Goal: Task Accomplishment & Management: Manage account settings

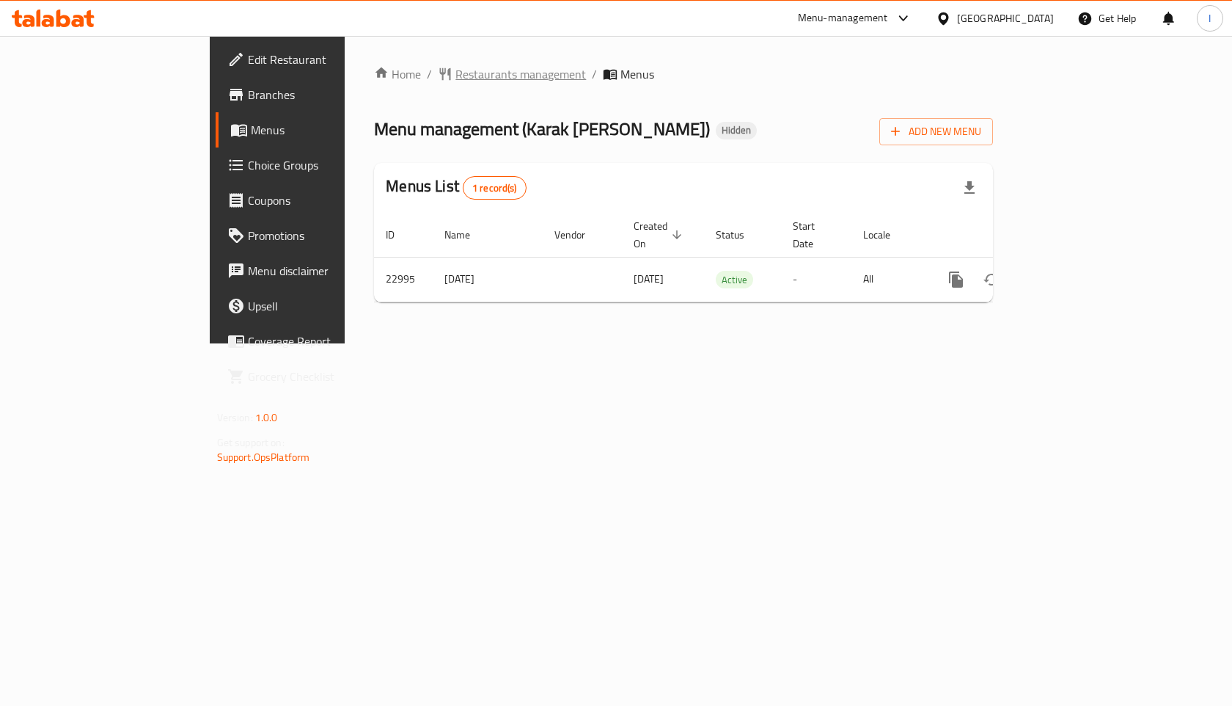
click at [455, 74] on span "Restaurants management" at bounding box center [520, 74] width 131 height 18
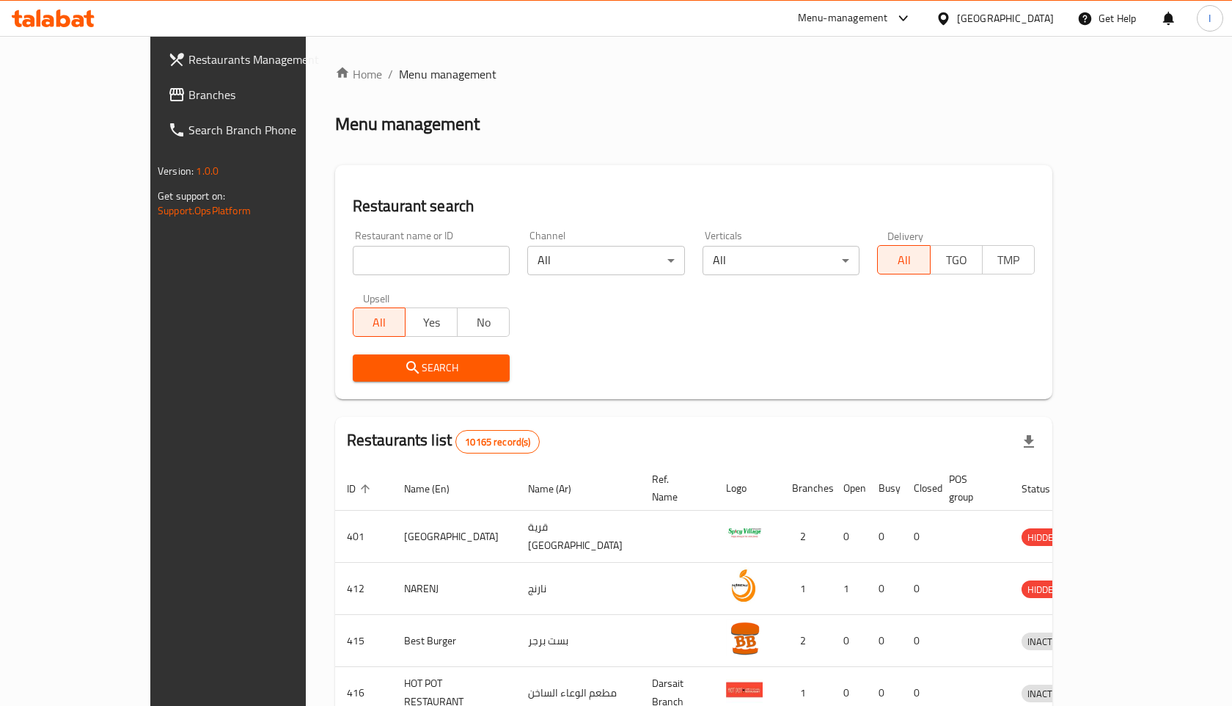
click at [359, 264] on input "search" at bounding box center [432, 260] width 158 height 29
type input "fattayer"
click button "Search" at bounding box center [432, 367] width 158 height 27
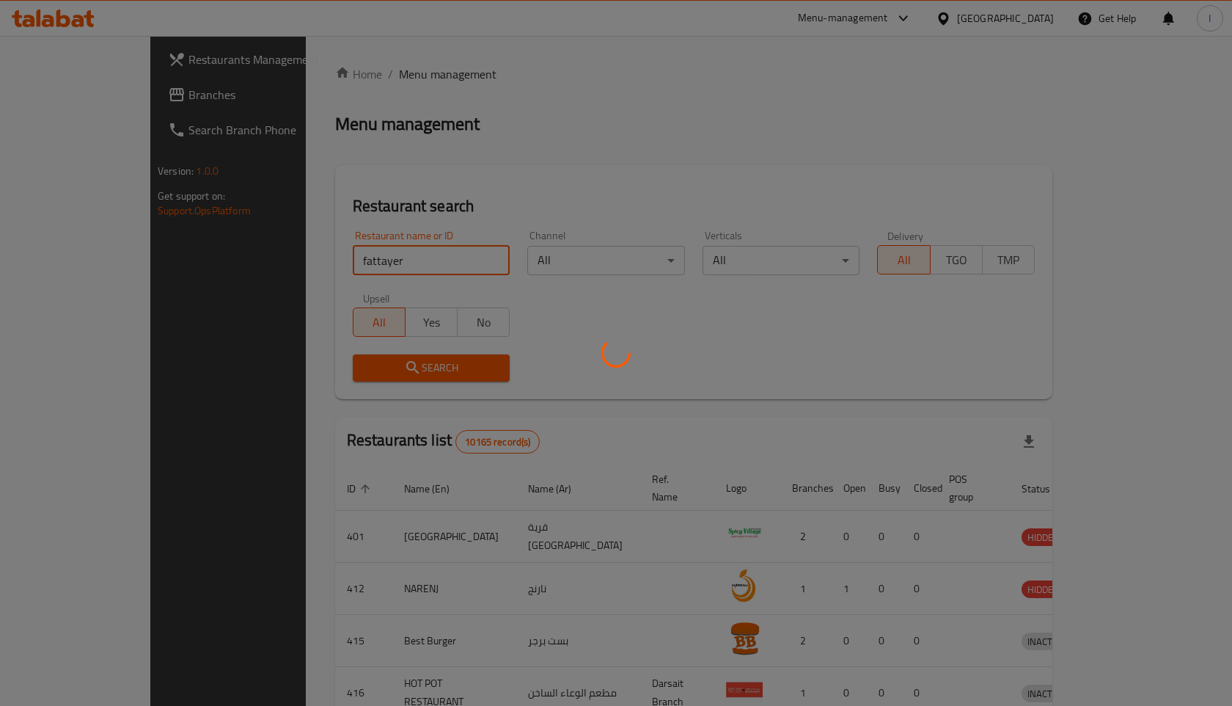
click button "Search" at bounding box center [432, 367] width 158 height 27
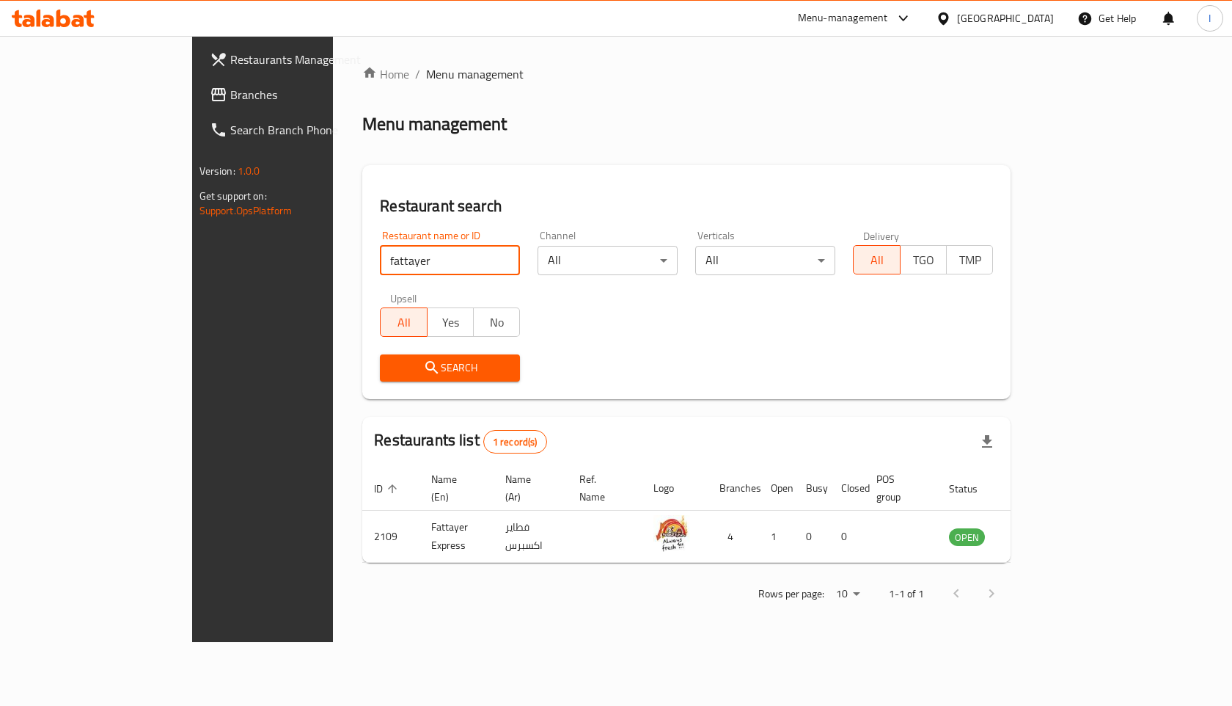
click button "Search" at bounding box center [450, 367] width 140 height 27
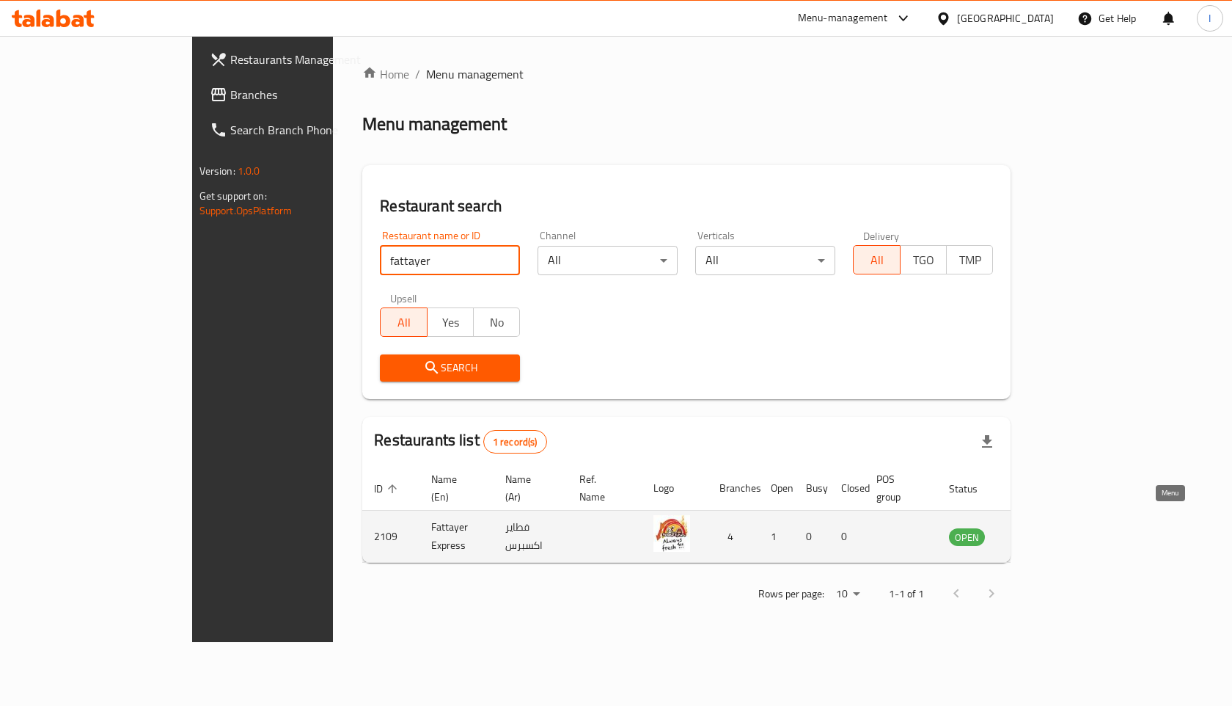
click at [1043, 531] on icon "enhanced table" at bounding box center [1035, 537] width 16 height 12
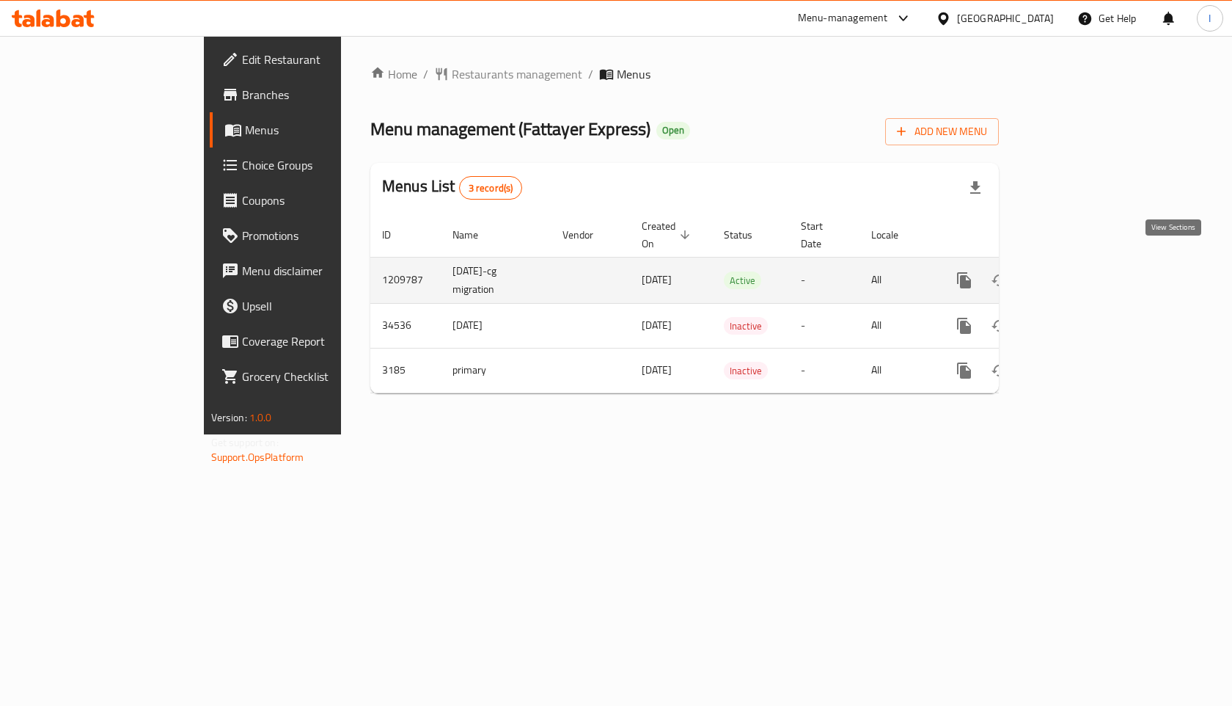
click at [1077, 274] on icon "enhanced table" at bounding box center [1070, 280] width 13 height 13
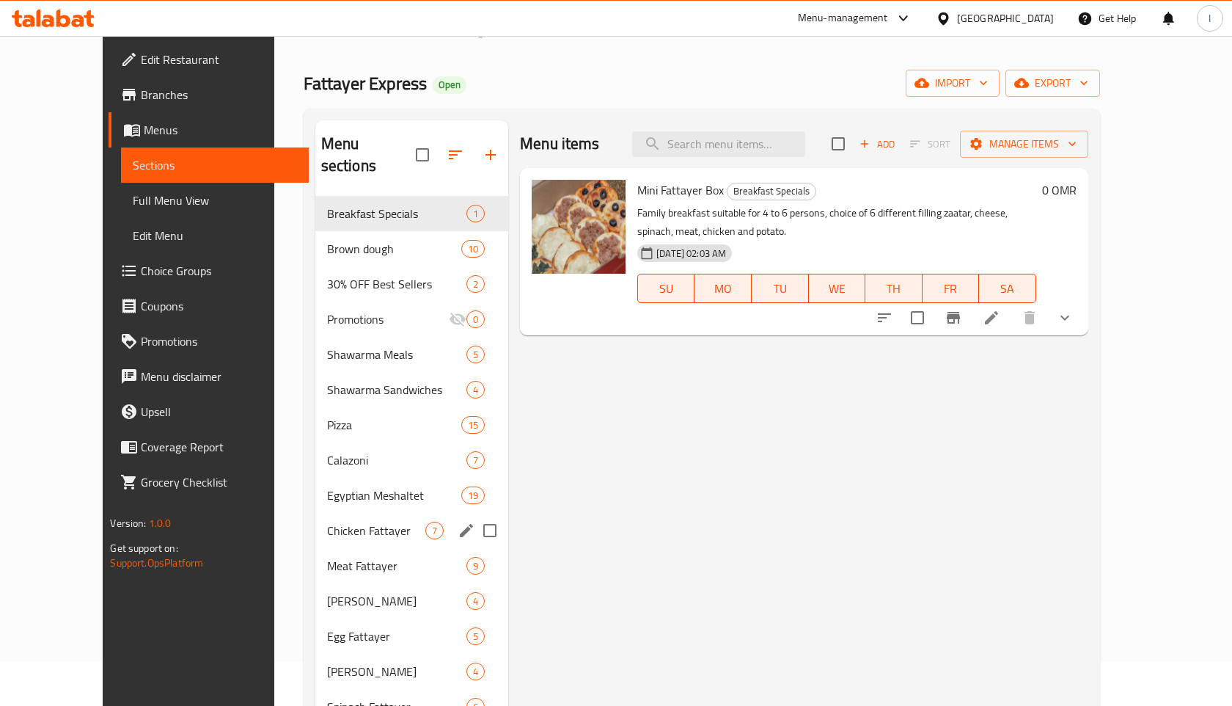
scroll to position [53, 0]
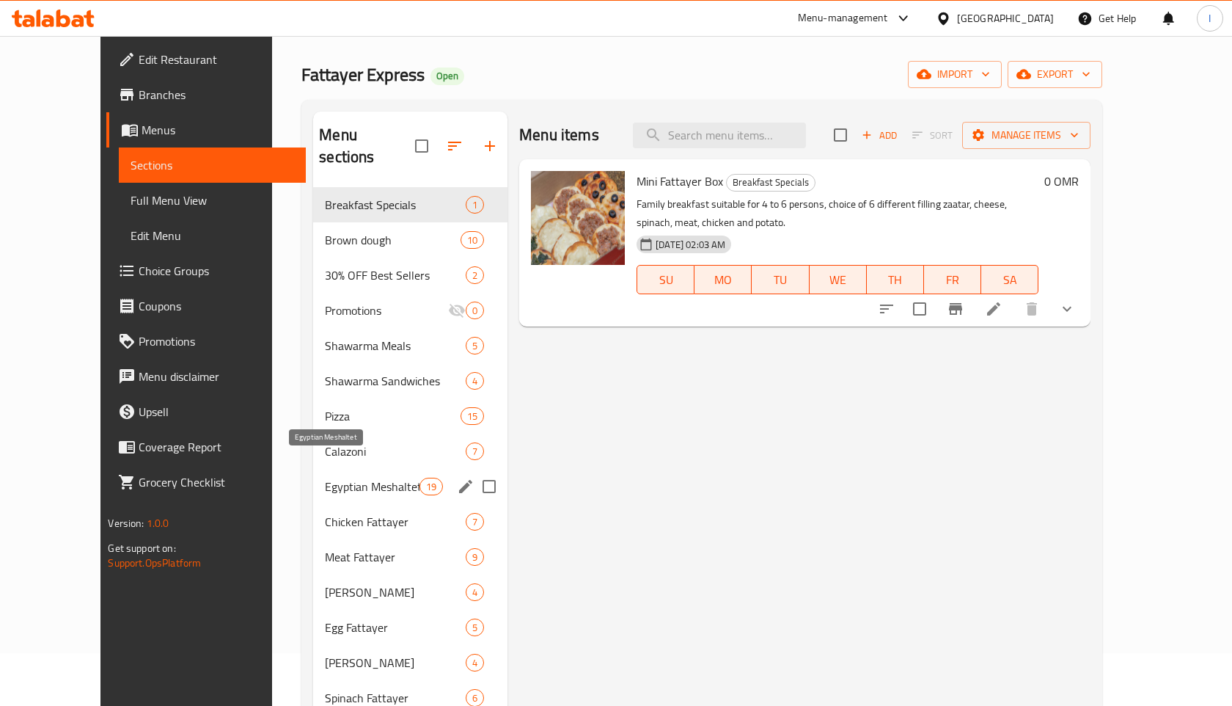
click at [330, 478] on span "Egyptian Meshaltet" at bounding box center [372, 487] width 95 height 18
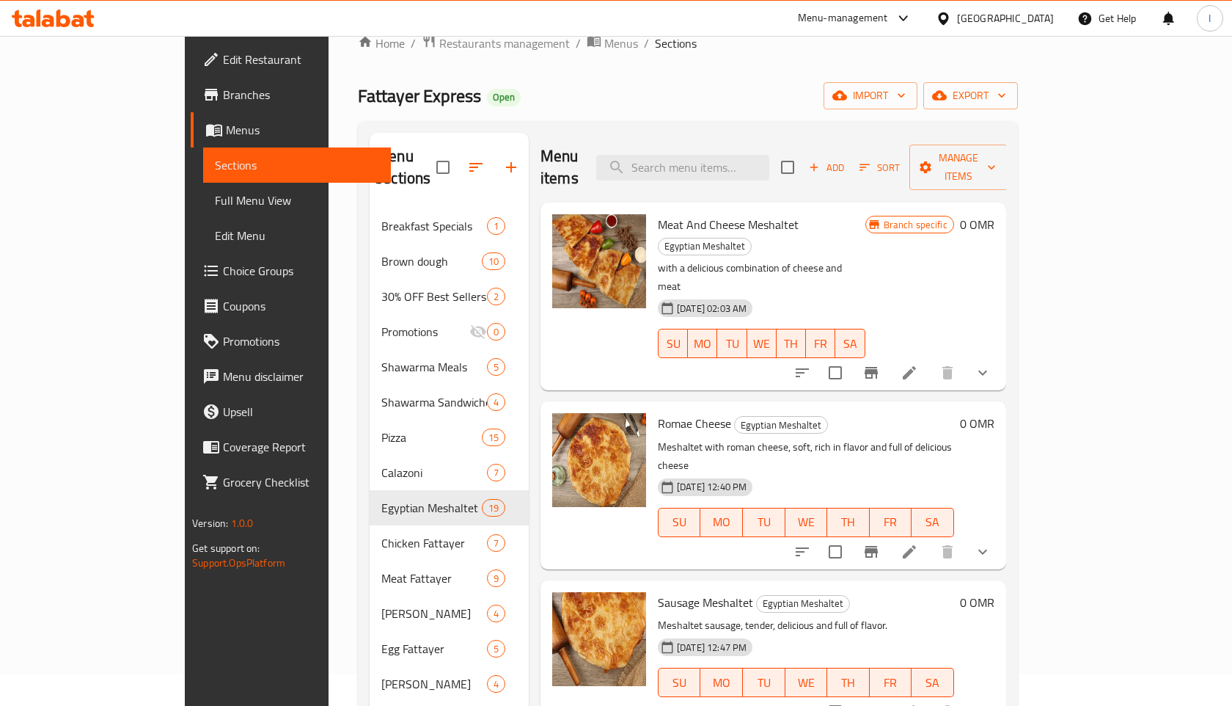
scroll to position [33, 0]
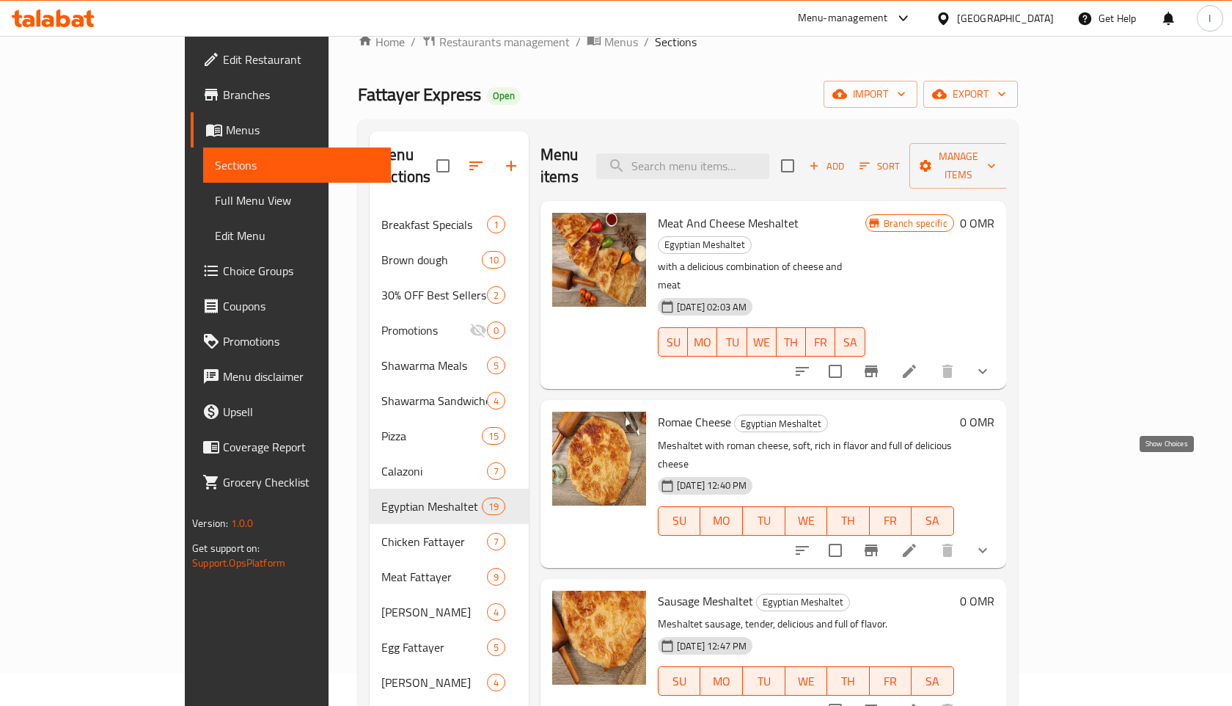
click at [992, 541] on icon "show more" at bounding box center [983, 550] width 18 height 18
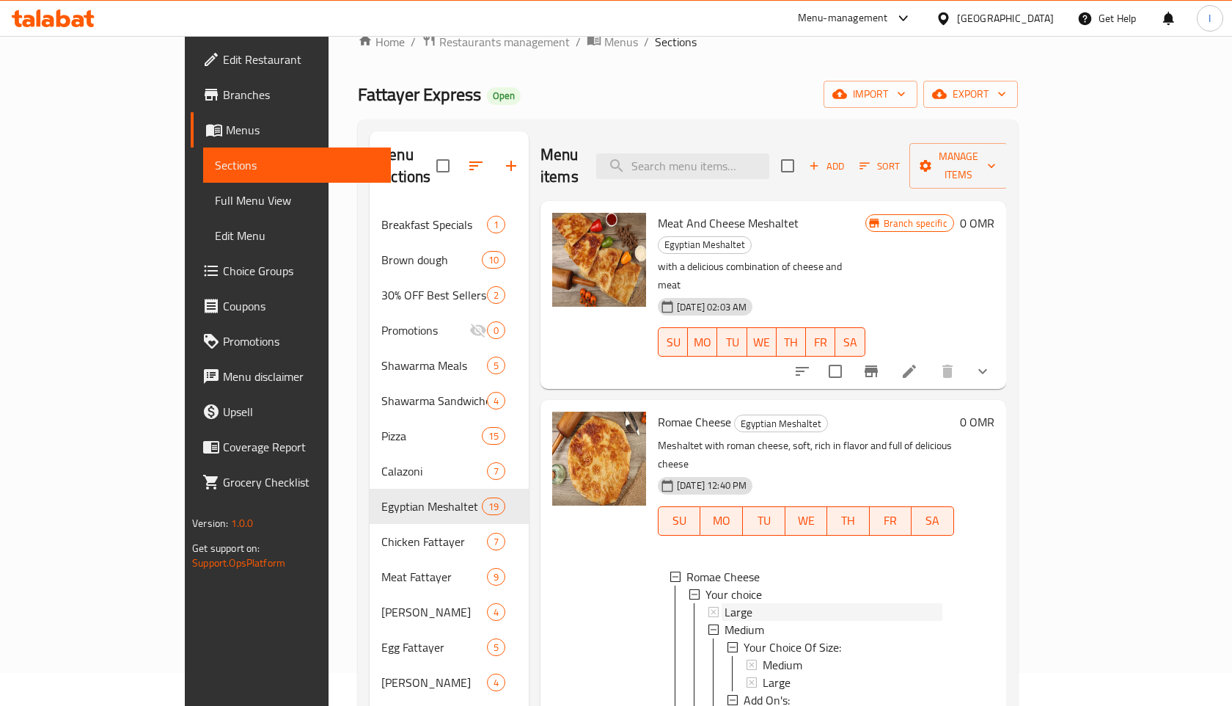
click at [739, 603] on div "Large" at bounding box center [834, 612] width 218 height 18
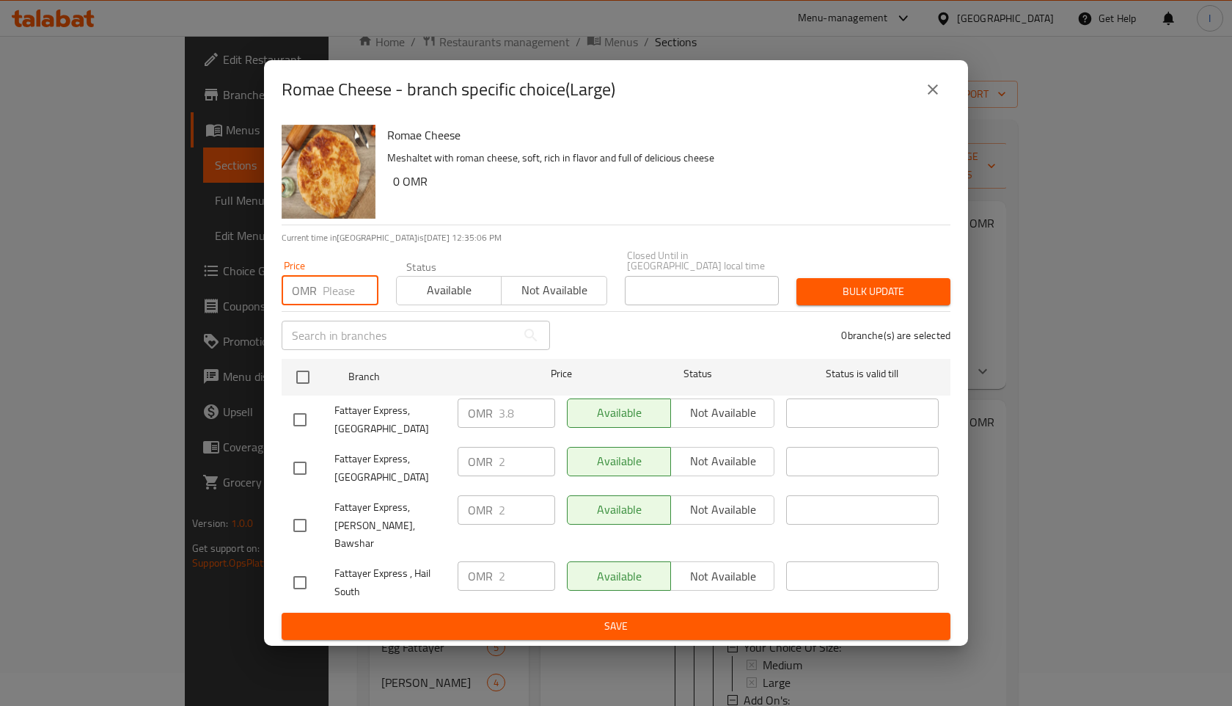
click at [340, 305] on input "number" at bounding box center [351, 290] width 56 height 29
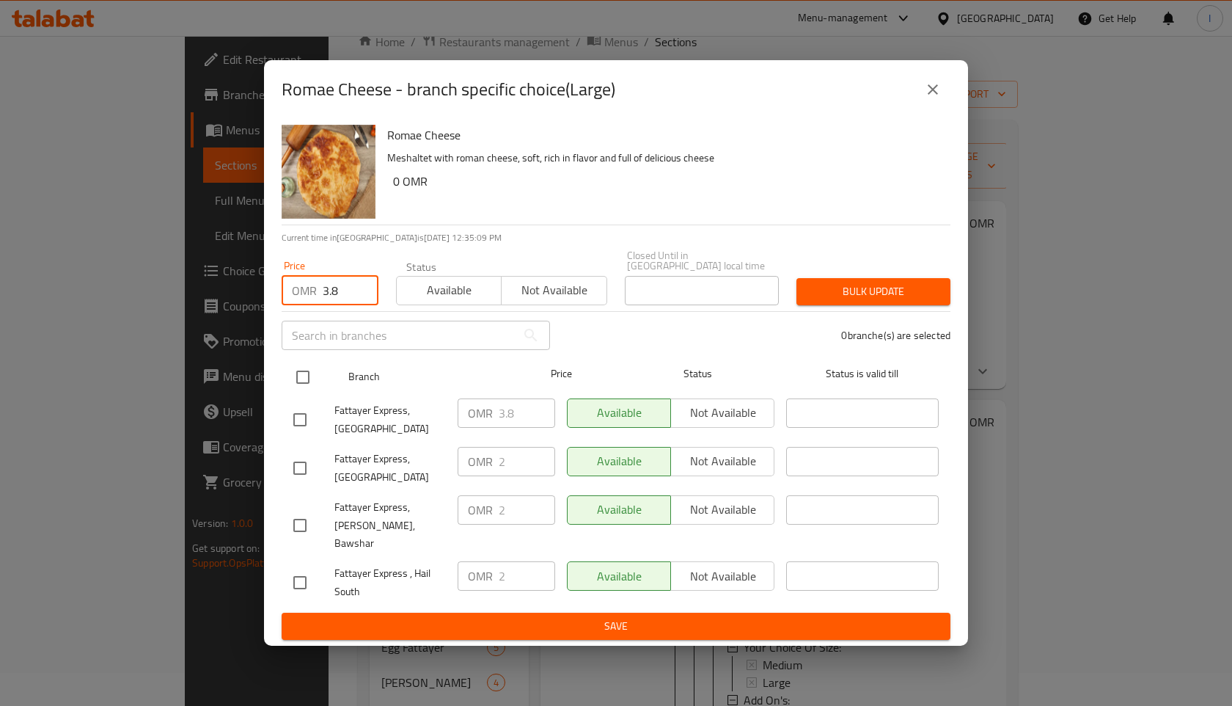
type input "3.8"
click at [302, 392] on input "checkbox" at bounding box center [303, 377] width 31 height 31
checkbox input "true"
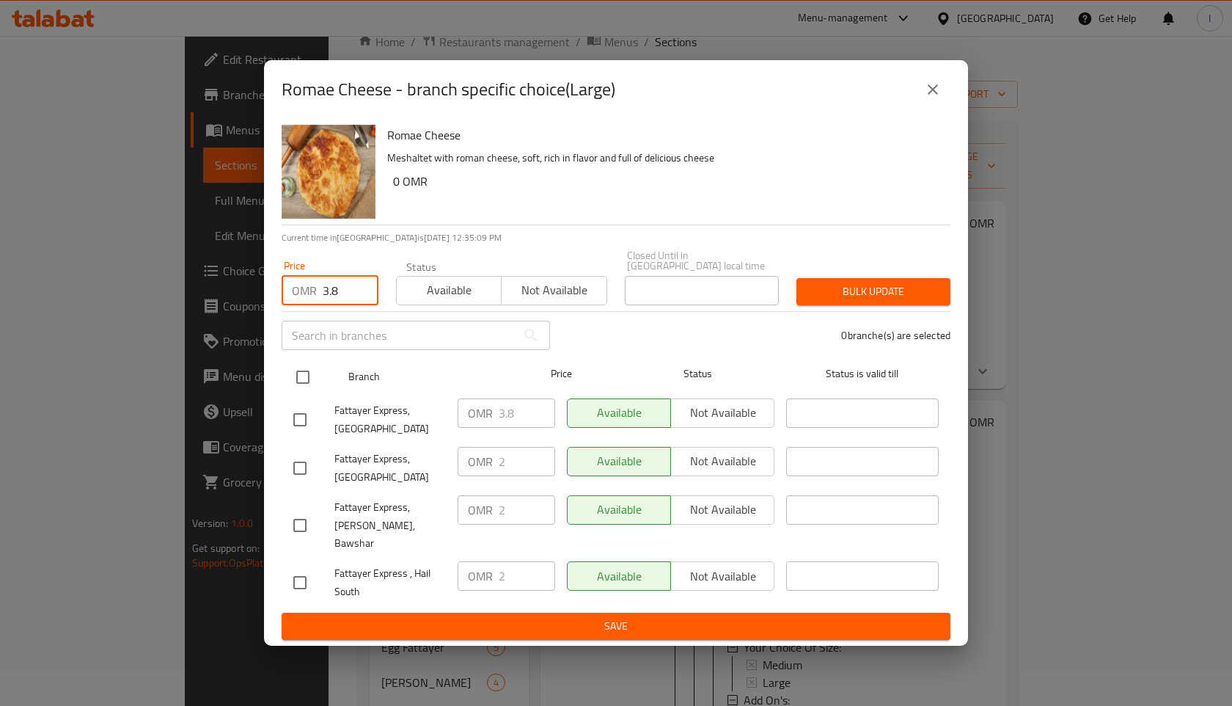
checkbox input "true"
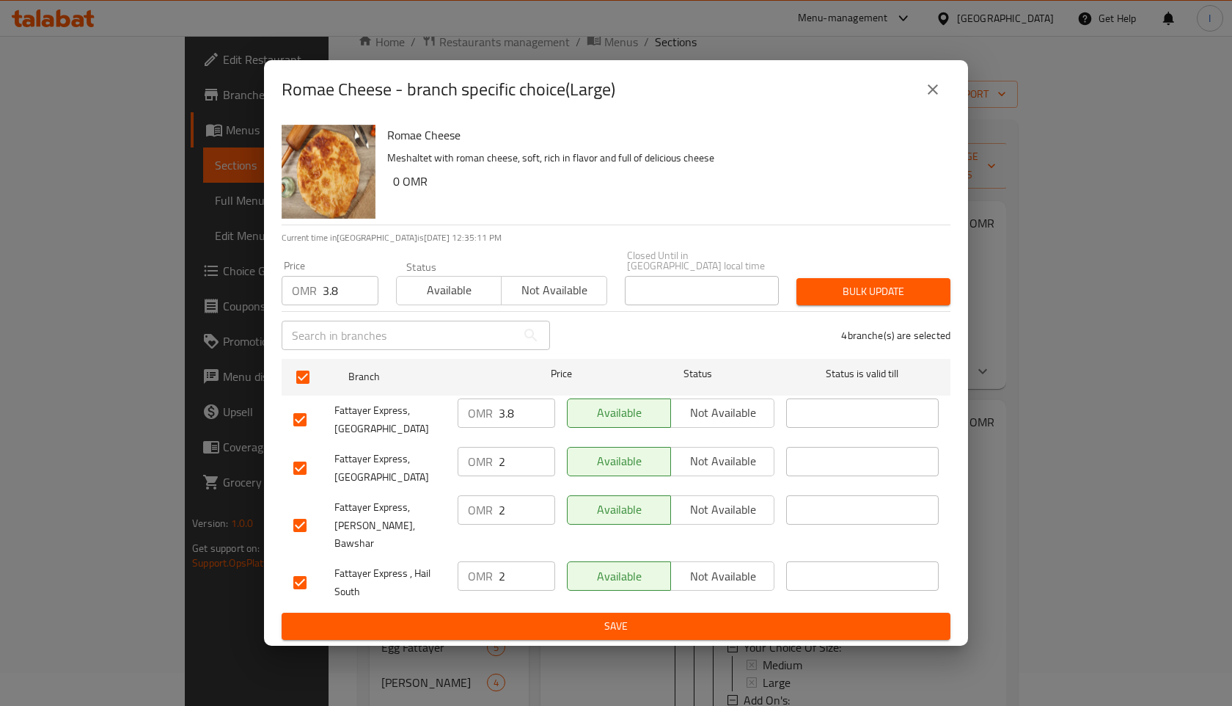
click at [640, 617] on span "Save" at bounding box center [615, 626] width 645 height 18
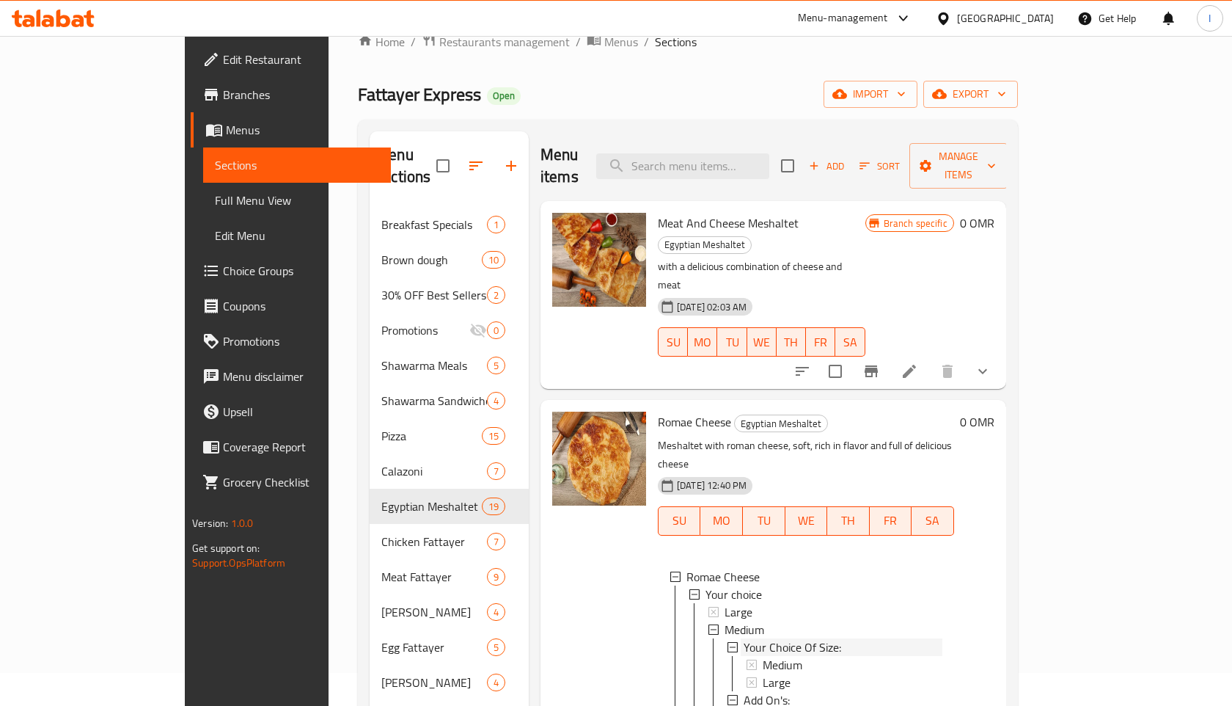
click at [744, 638] on span "Your Choice Of Size:" at bounding box center [793, 647] width 98 height 18
click at [725, 621] on span "Medium" at bounding box center [745, 630] width 40 height 18
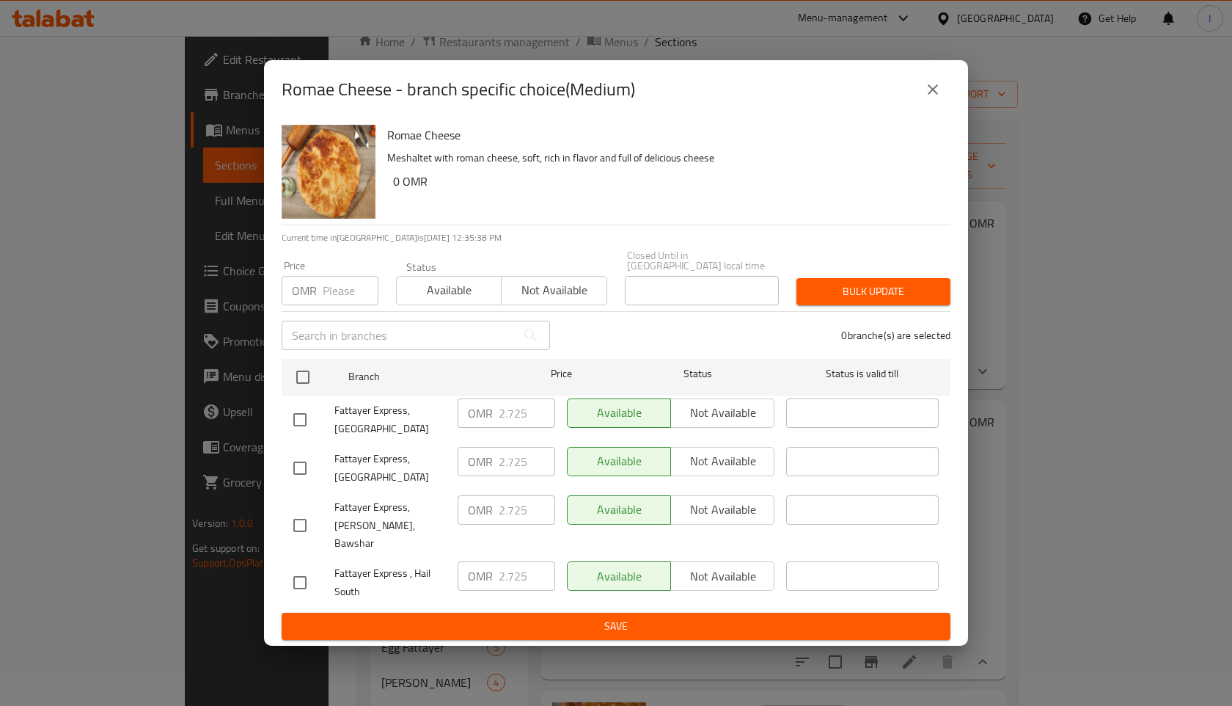
click at [931, 98] on icon "close" at bounding box center [933, 90] width 18 height 18
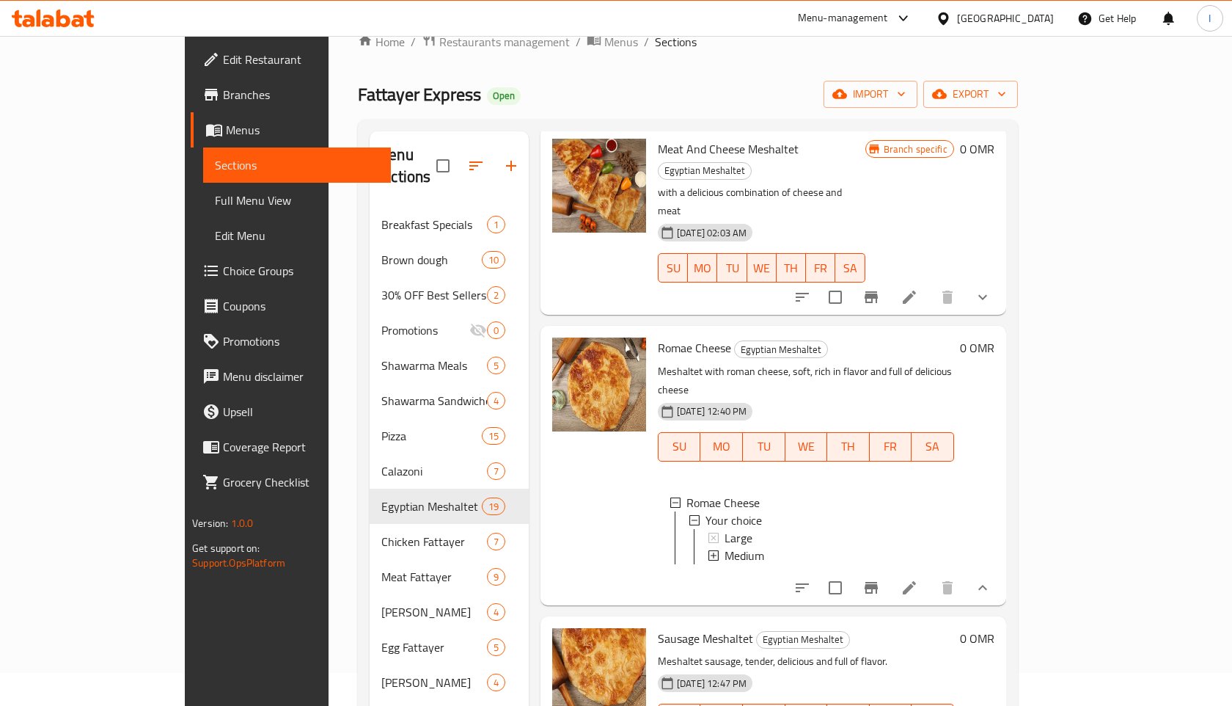
scroll to position [111, 0]
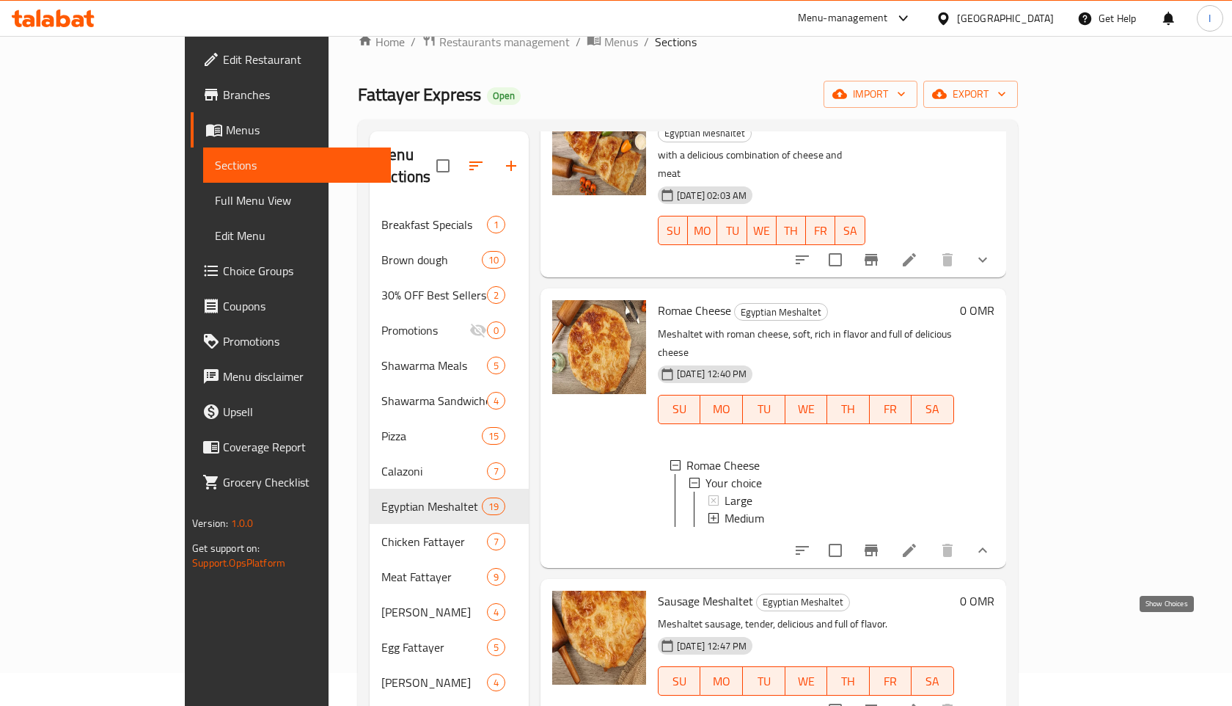
click at [992, 701] on icon "show more" at bounding box center [983, 710] width 18 height 18
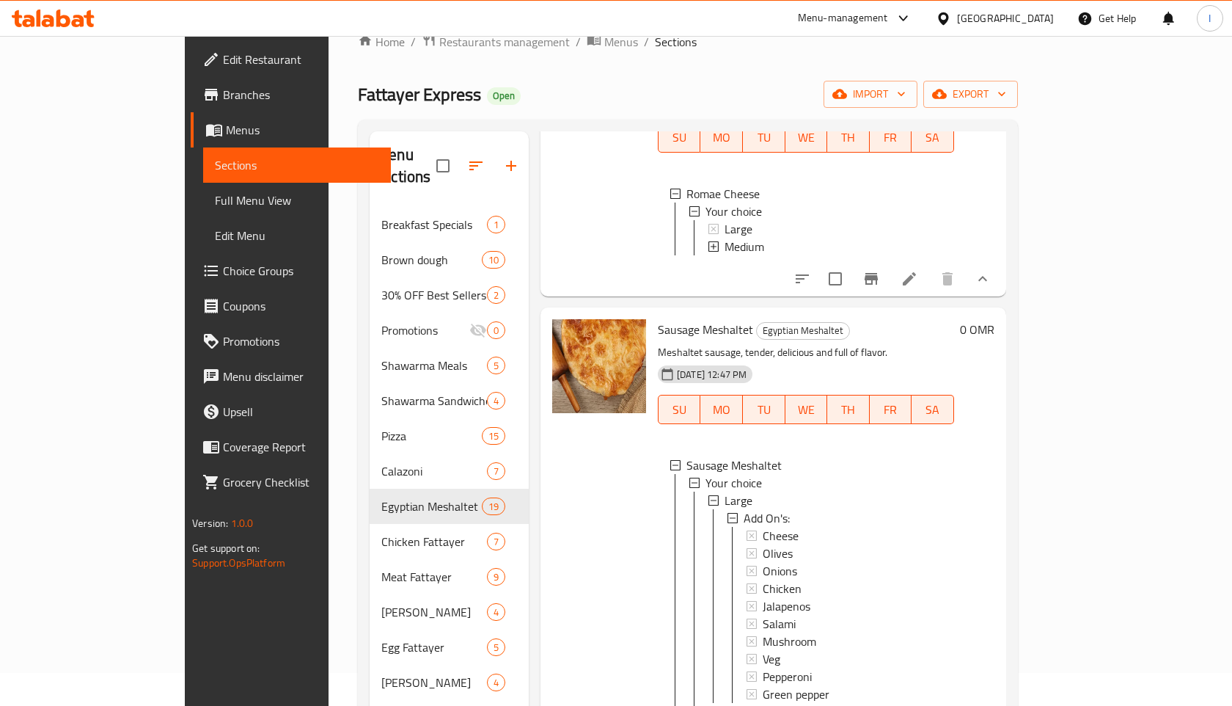
scroll to position [395, 0]
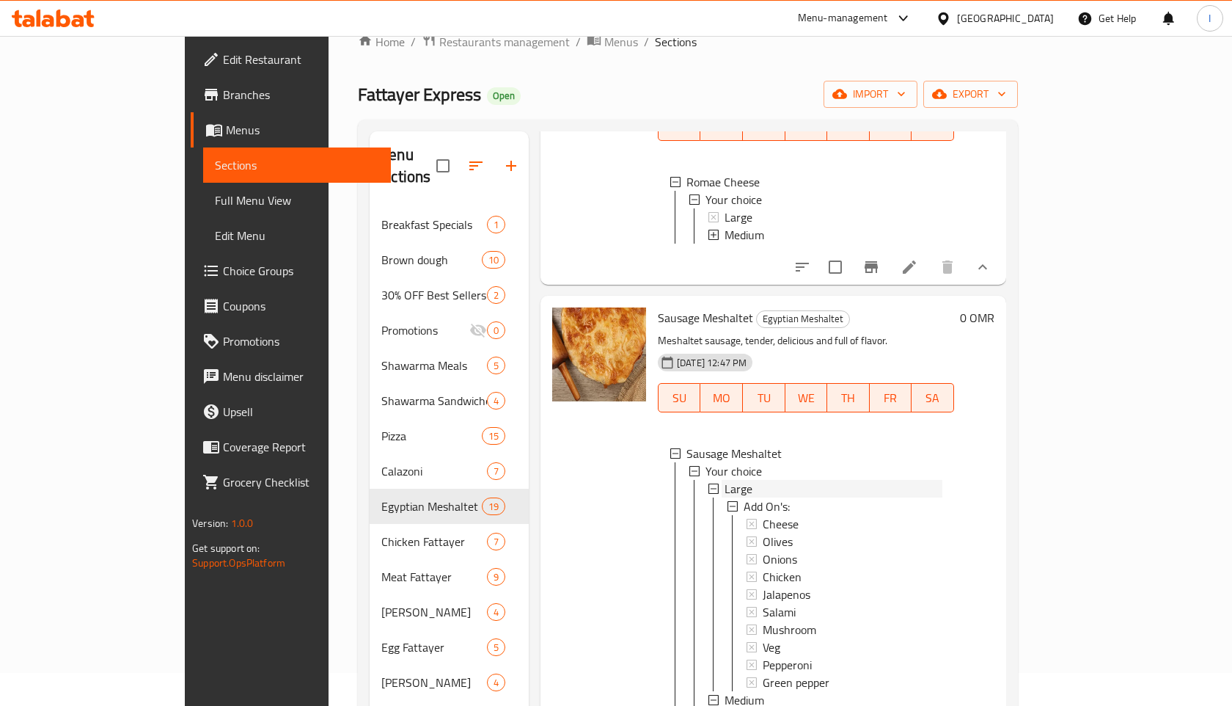
click at [725, 480] on span "Large" at bounding box center [739, 489] width 28 height 18
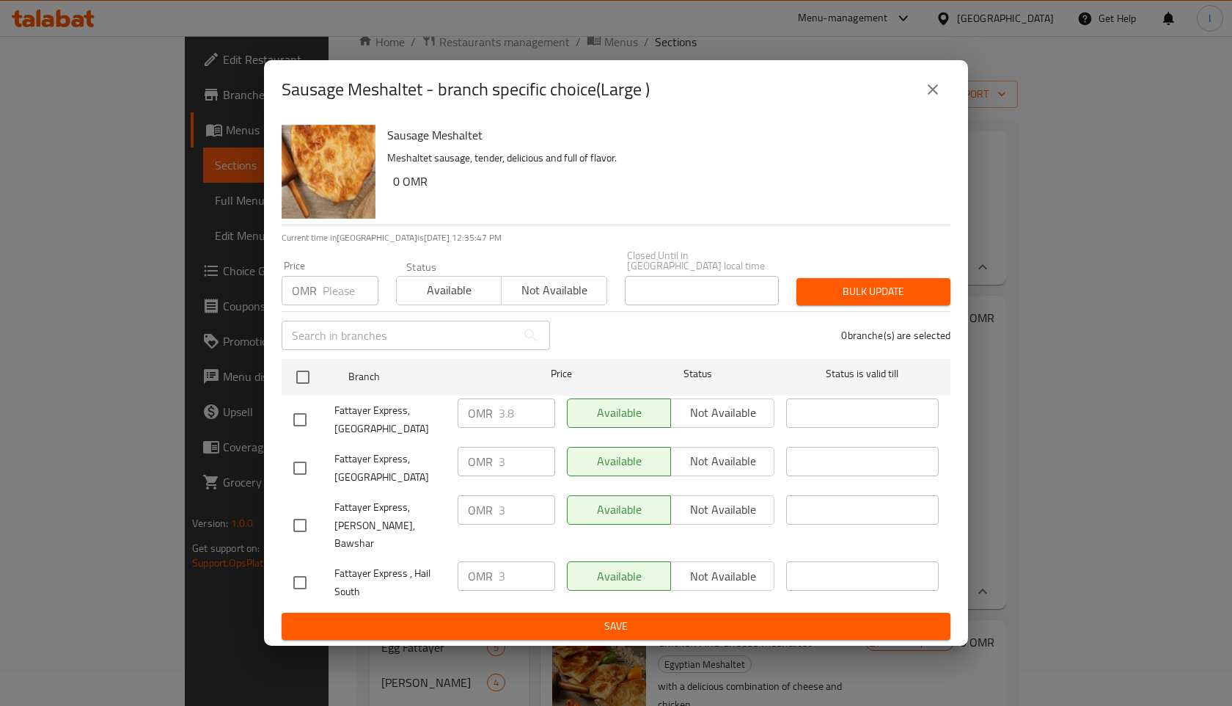
click at [334, 305] on input "number" at bounding box center [351, 290] width 56 height 29
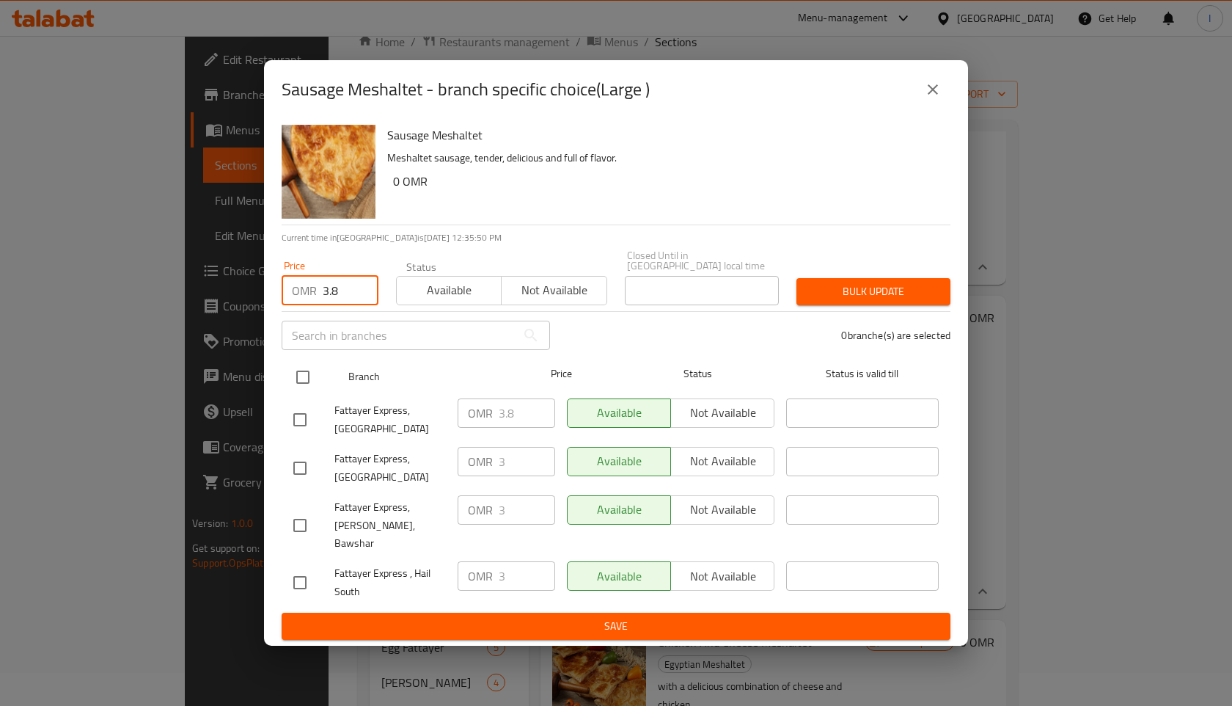
type input "3.8"
click at [309, 391] on input "checkbox" at bounding box center [303, 377] width 31 height 31
checkbox input "true"
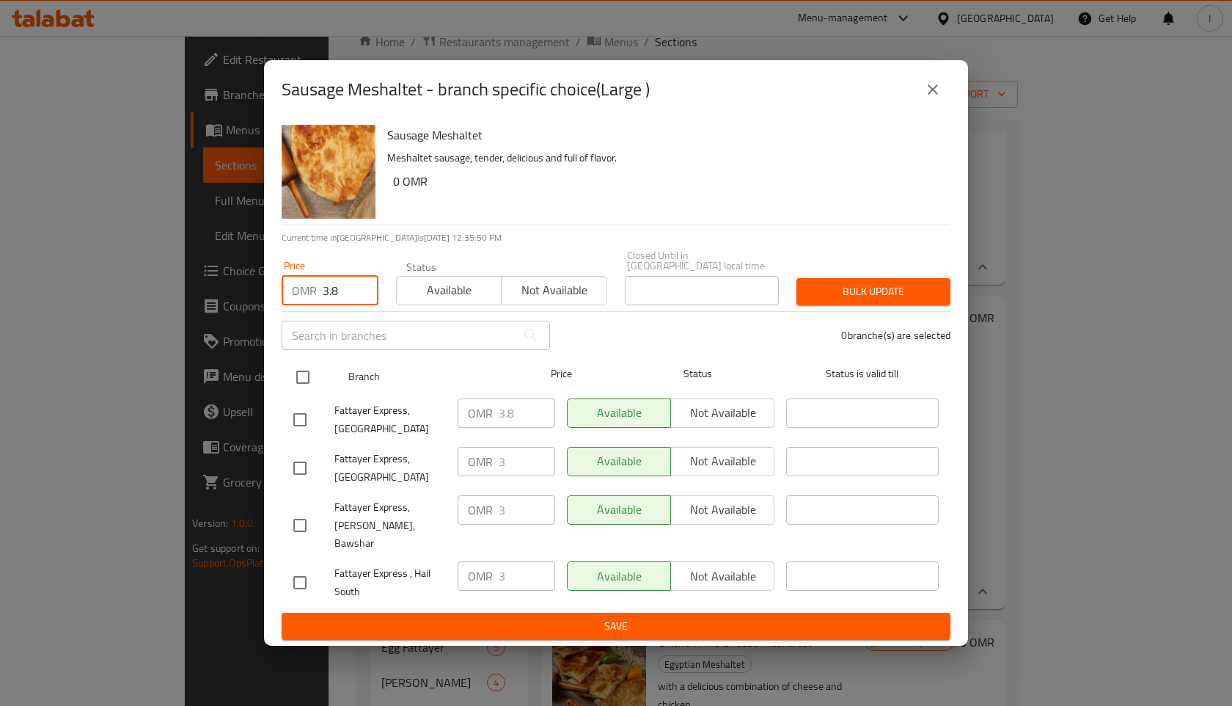
checkbox input "true"
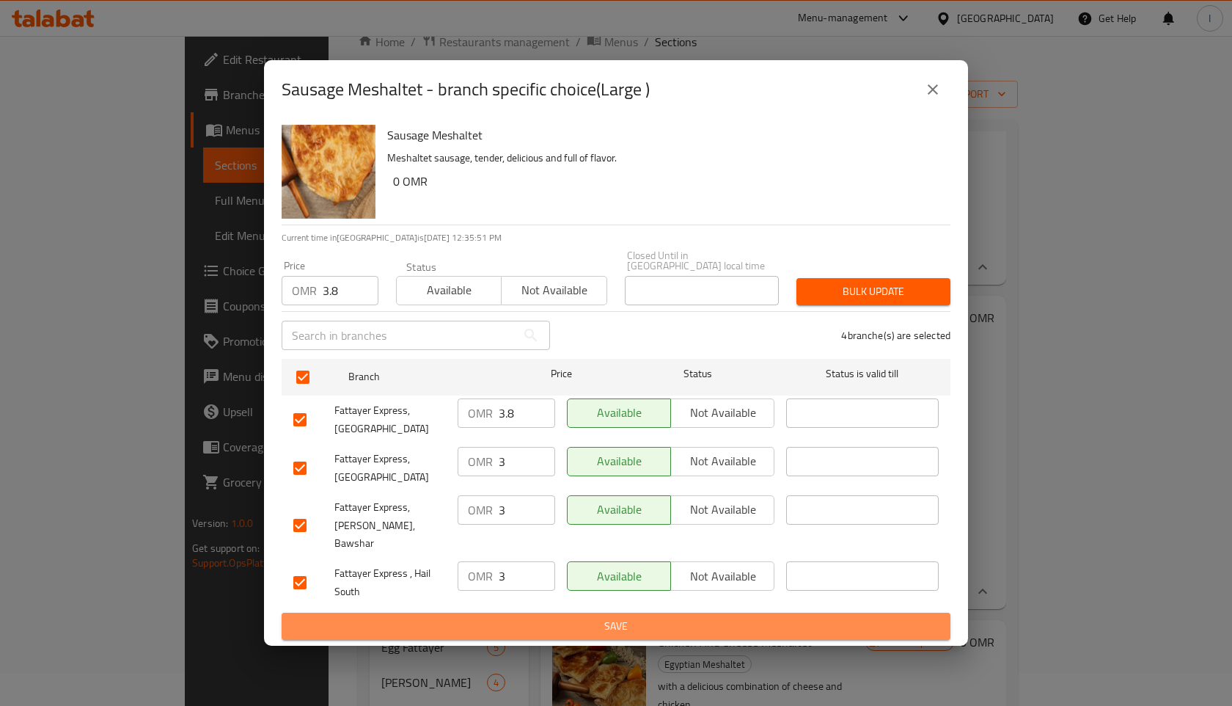
click at [716, 617] on span "Save" at bounding box center [615, 626] width 645 height 18
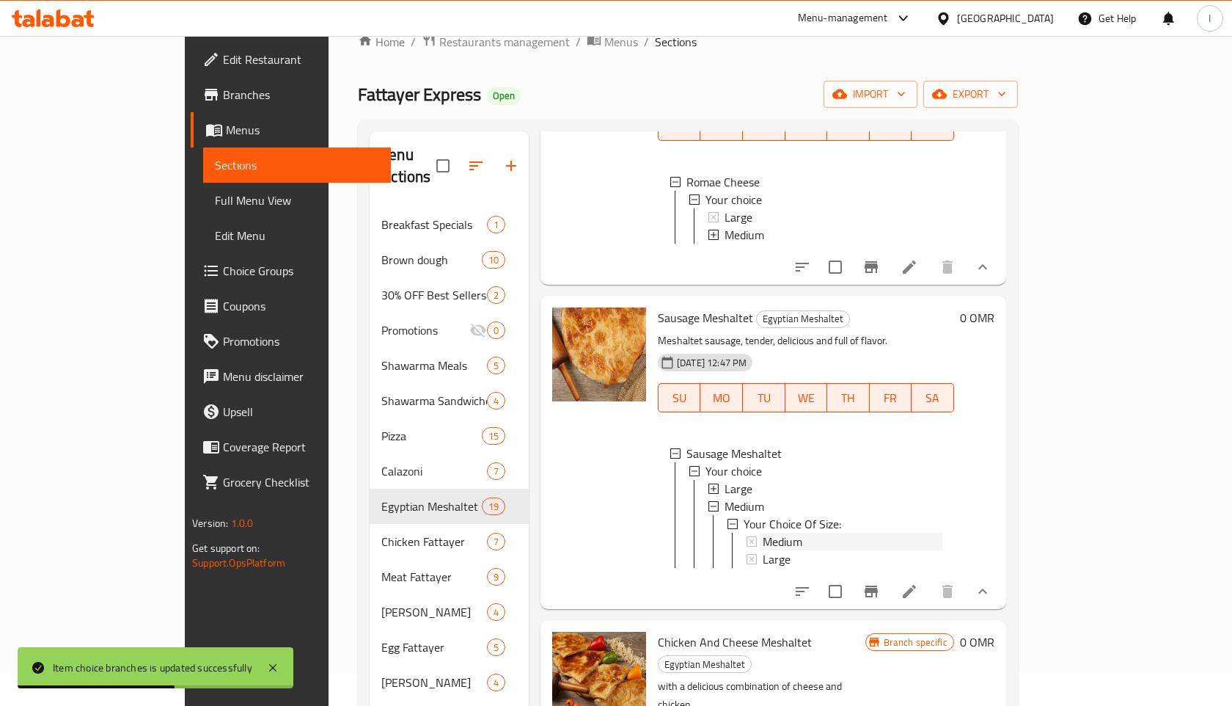
click at [763, 533] on span "Medium" at bounding box center [783, 542] width 40 height 18
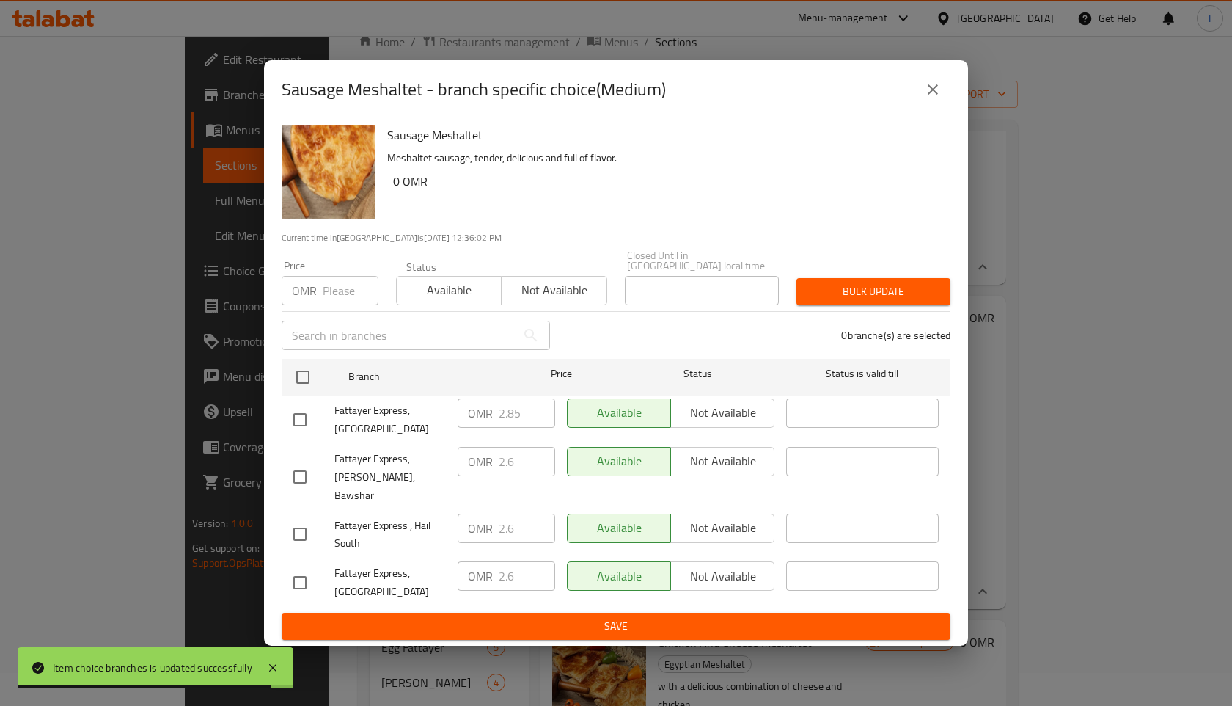
click at [932, 98] on icon "close" at bounding box center [933, 90] width 18 height 18
